Goal: Task Accomplishment & Management: Manage account settings

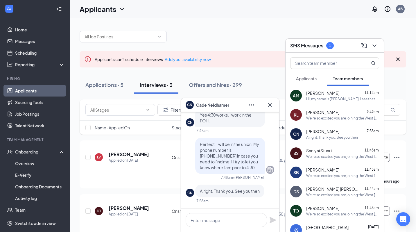
click at [246, 105] on div "CN [PERSON_NAME]" at bounding box center [229, 104] width 89 height 9
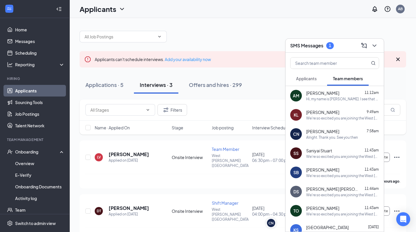
click at [303, 51] on div "SMS Messages 1" at bounding box center [334, 46] width 98 height 14
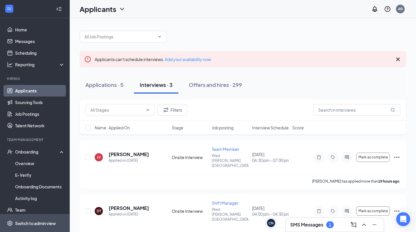
click at [38, 220] on div "Switch to admin view" at bounding box center [35, 223] width 41 height 6
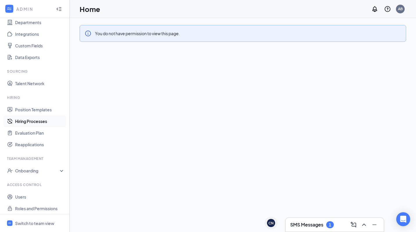
scroll to position [59, 0]
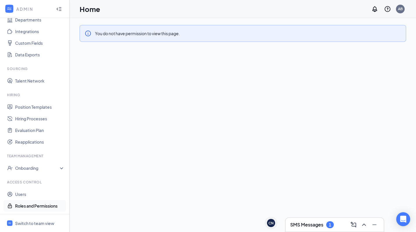
click at [22, 203] on link "Roles and Permissions" at bounding box center [40, 206] width 50 height 12
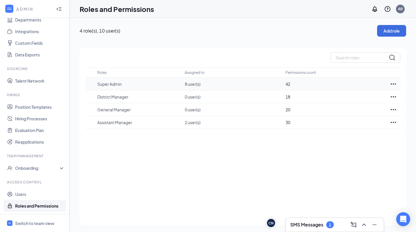
click at [394, 85] on icon "Ellipses" at bounding box center [392, 83] width 7 height 7
click at [353, 103] on p "Edit" at bounding box center [367, 101] width 49 height 6
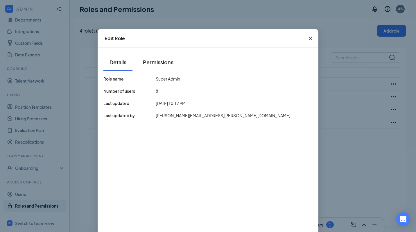
click at [149, 64] on div "Permissions" at bounding box center [158, 61] width 30 height 7
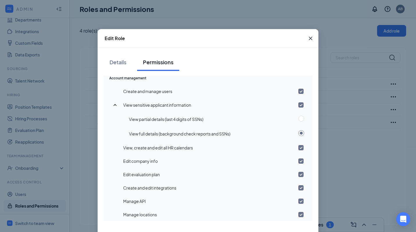
scroll to position [8, 0]
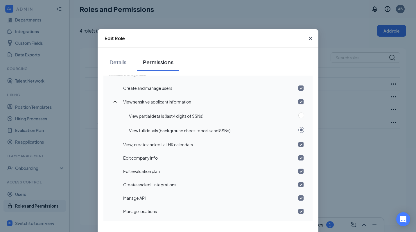
click at [305, 41] on span "Close" at bounding box center [310, 38] width 16 height 16
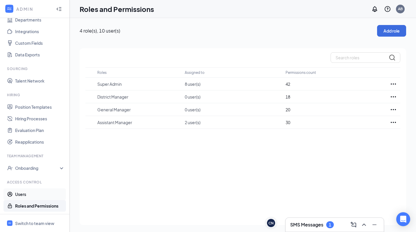
click at [18, 195] on link "Users" at bounding box center [40, 194] width 50 height 12
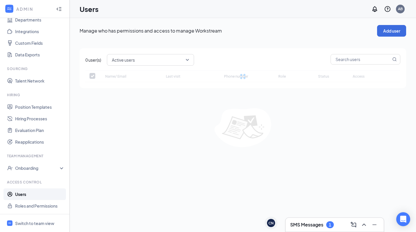
checkbox input "false"
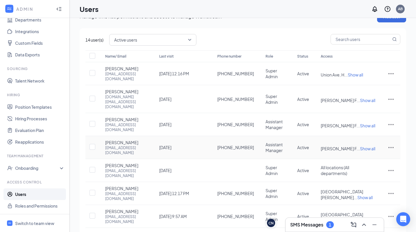
scroll to position [4, 0]
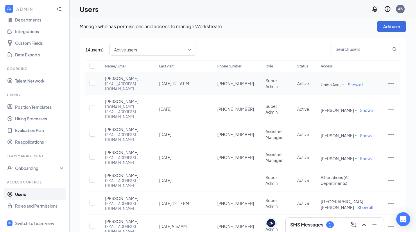
click at [390, 81] on icon "ActionsIcon" at bounding box center [390, 83] width 7 height 7
click at [366, 96] on span "Edit user" at bounding box center [371, 94] width 36 height 6
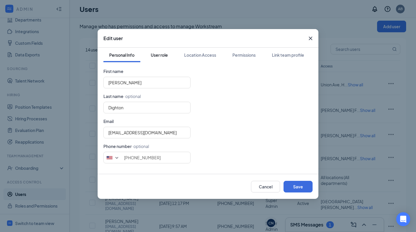
click at [158, 57] on div "User role" at bounding box center [159, 55] width 17 height 6
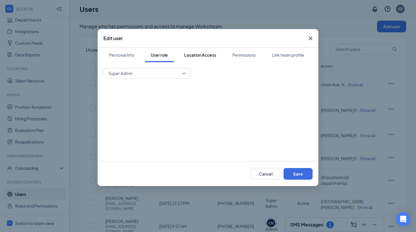
click at [209, 55] on div "Location Access" at bounding box center [200, 55] width 32 height 6
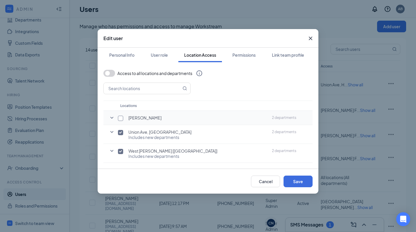
click at [121, 118] on input "checkbox" at bounding box center [120, 117] width 5 height 5
checkbox input "true"
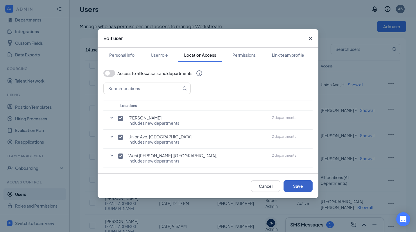
click at [292, 185] on button "Save" at bounding box center [297, 186] width 29 height 12
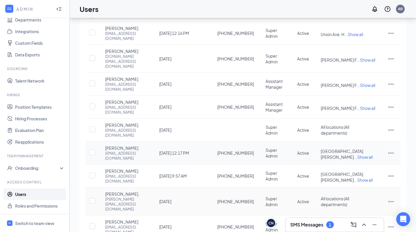
scroll to position [51, 0]
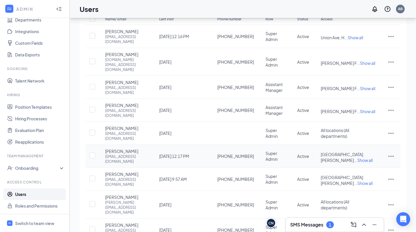
click at [370, 157] on span "Show all" at bounding box center [364, 159] width 15 height 5
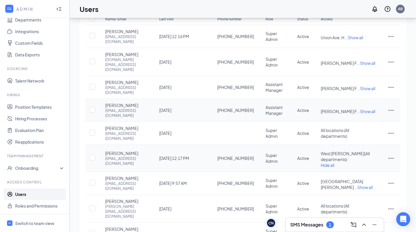
click at [362, 109] on span "Show all" at bounding box center [367, 111] width 15 height 5
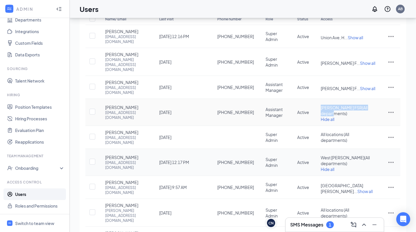
drag, startPoint x: 329, startPoint y: 89, endPoint x: 339, endPoint y: 95, distance: 11.8
click at [342, 99] on td "[PERSON_NAME] FSR ( All departments ) ... Show all Hide all" at bounding box center [348, 112] width 67 height 27
click at [362, 86] on span "Show all" at bounding box center [367, 88] width 15 height 5
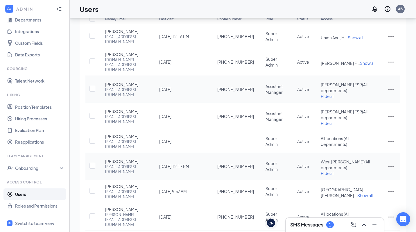
scroll to position [90, 0]
